Goal: Browse casually: Explore the website without a specific task or goal

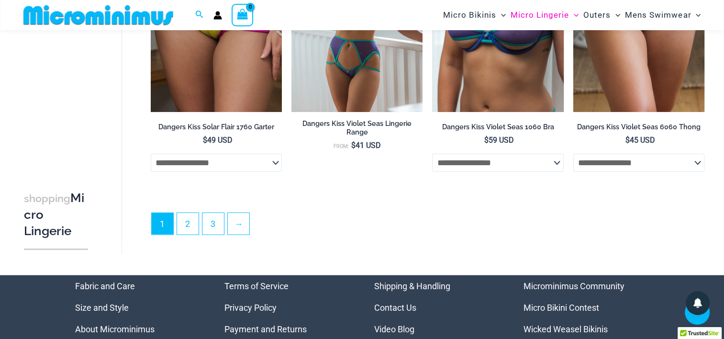
scroll to position [2288, 0]
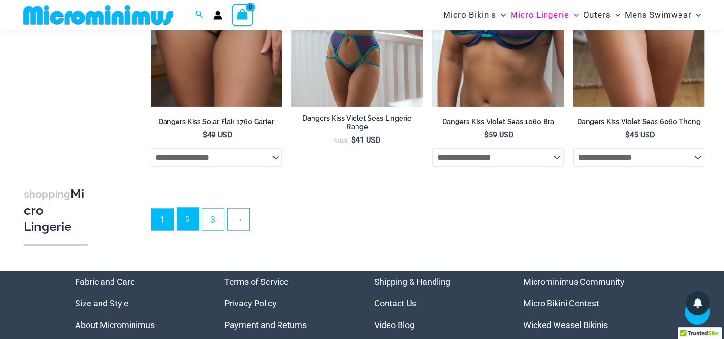
click at [186, 214] on link "2" at bounding box center [188, 219] width 22 height 22
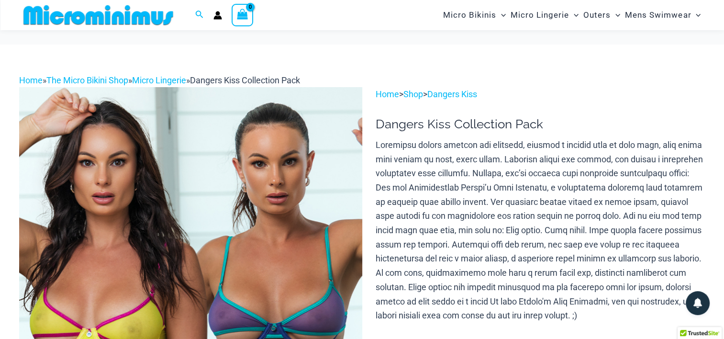
scroll to position [134, 0]
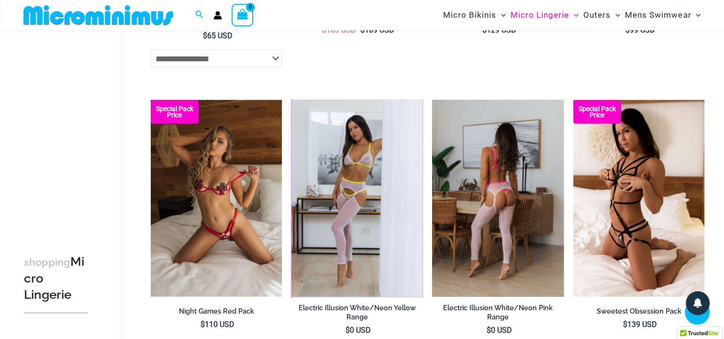
scroll to position [2241, 0]
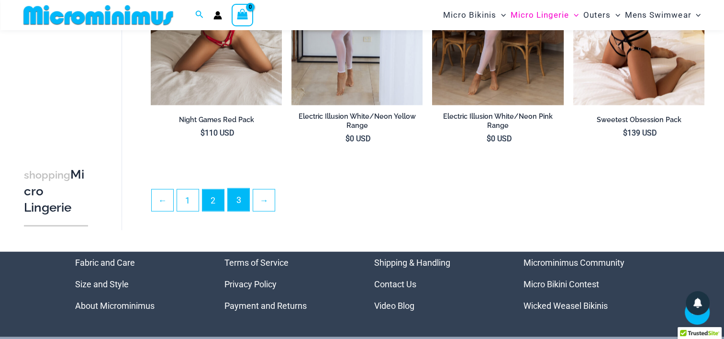
click at [245, 206] on link "3" at bounding box center [239, 200] width 22 height 22
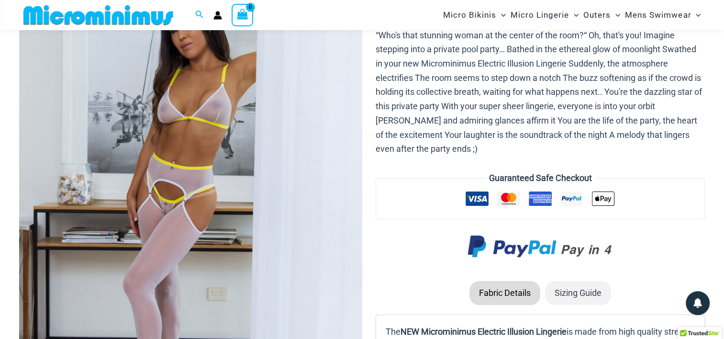
scroll to position [134, 0]
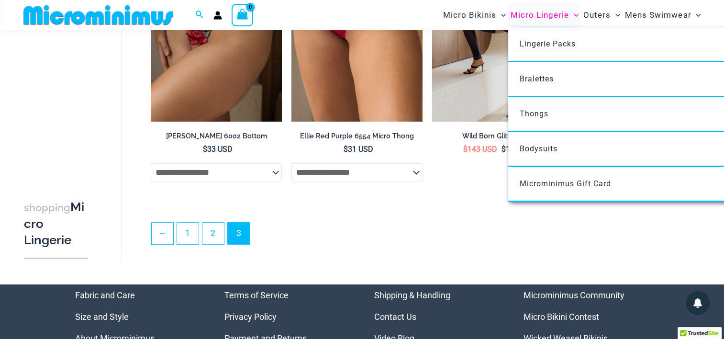
scroll to position [87, 0]
